Goal: Find specific page/section: Find specific page/section

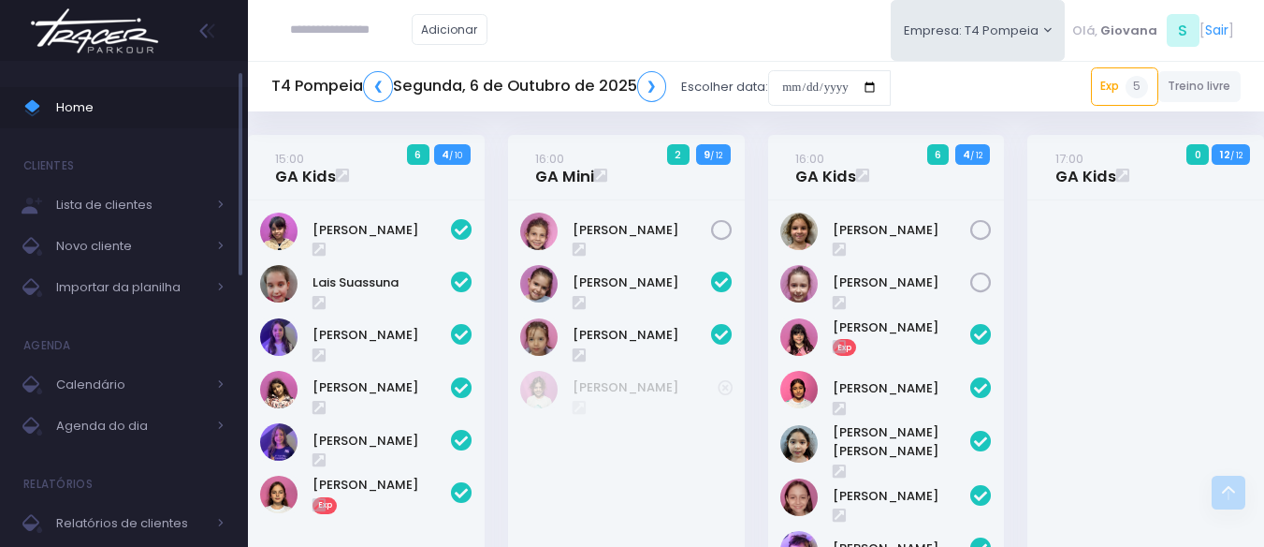
scroll to position [519, 0]
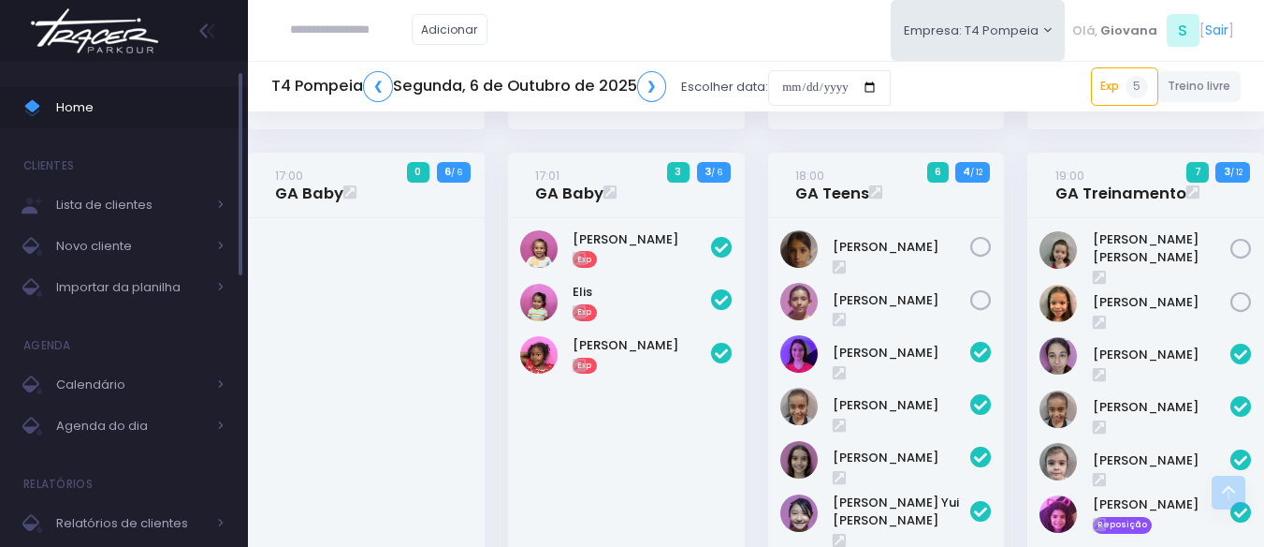
click at [117, 111] on span "Home" at bounding box center [140, 107] width 168 height 24
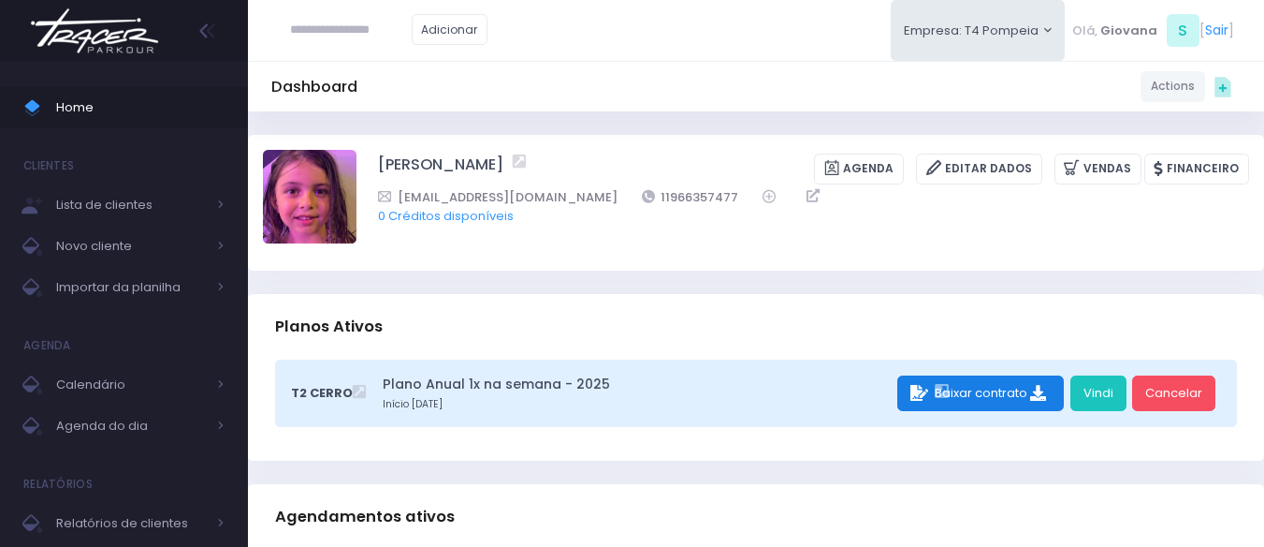
click at [1020, 386] on div "Baixar contrato" at bounding box center [981, 393] width 167 height 36
click at [1042, 395] on icon at bounding box center [1040, 394] width 21 height 16
